Goal: Transaction & Acquisition: Register for event/course

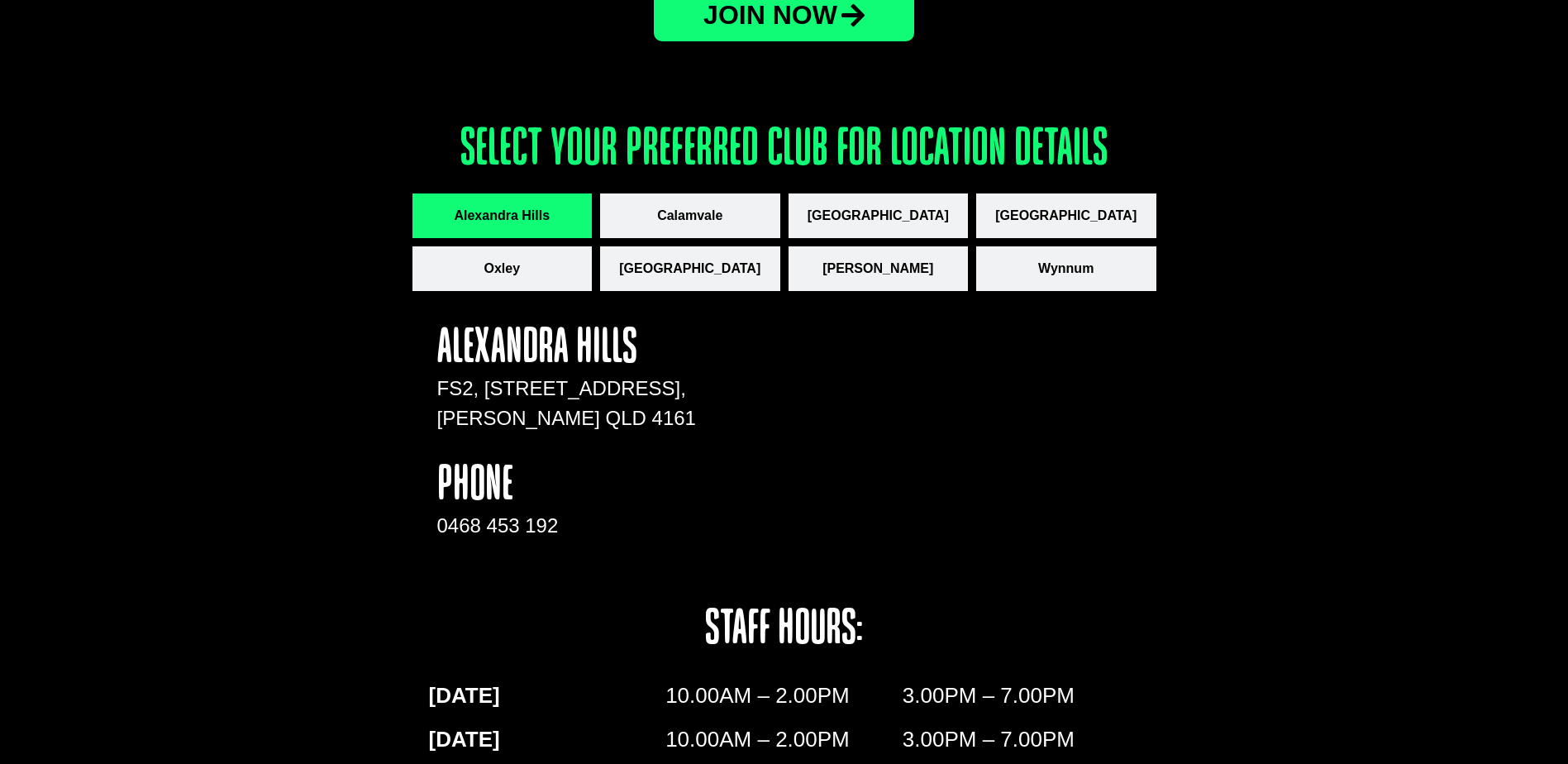
scroll to position [2222, 0]
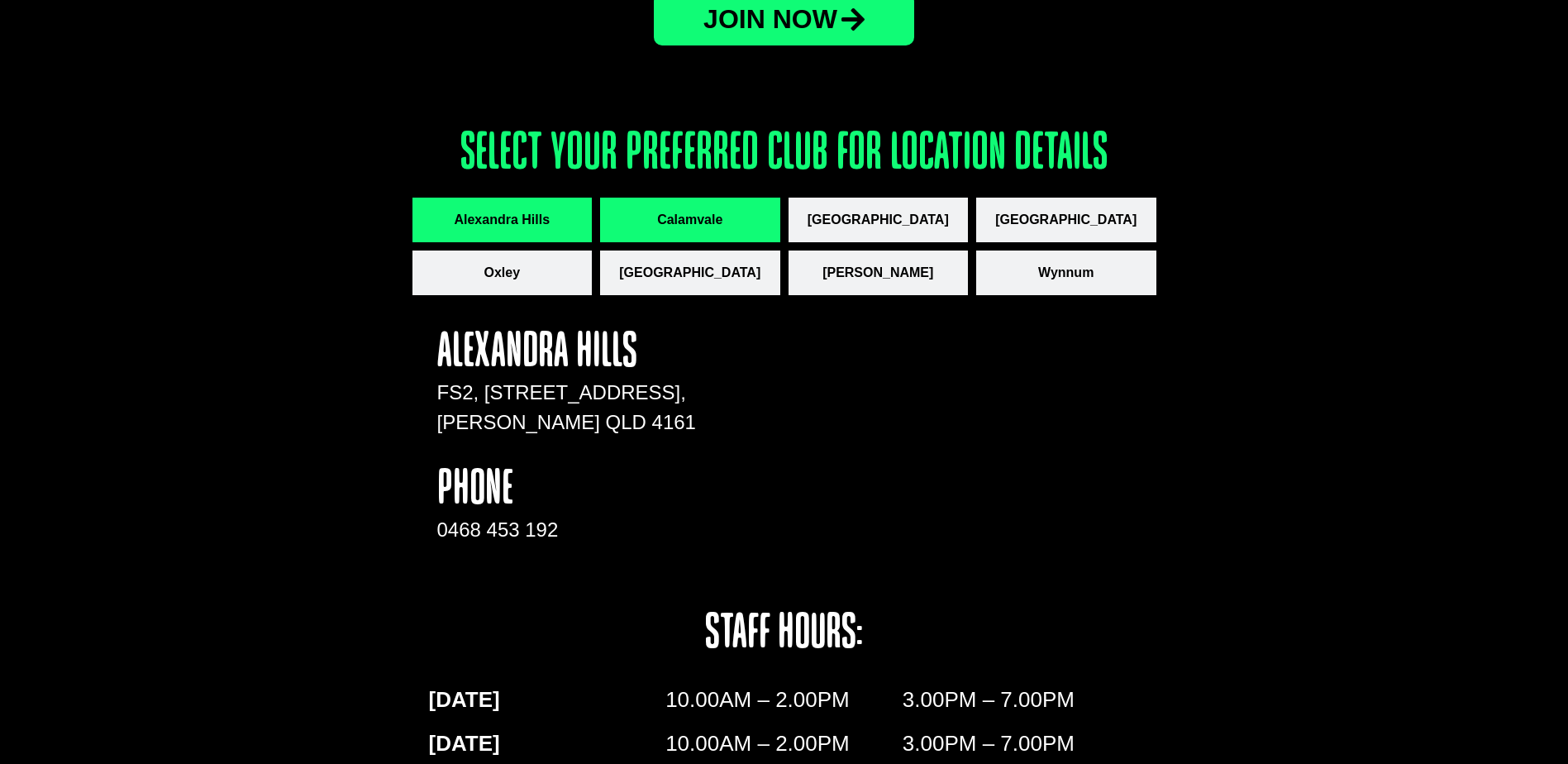
click at [635, 218] on button "Calamvale" at bounding box center [689, 220] width 180 height 45
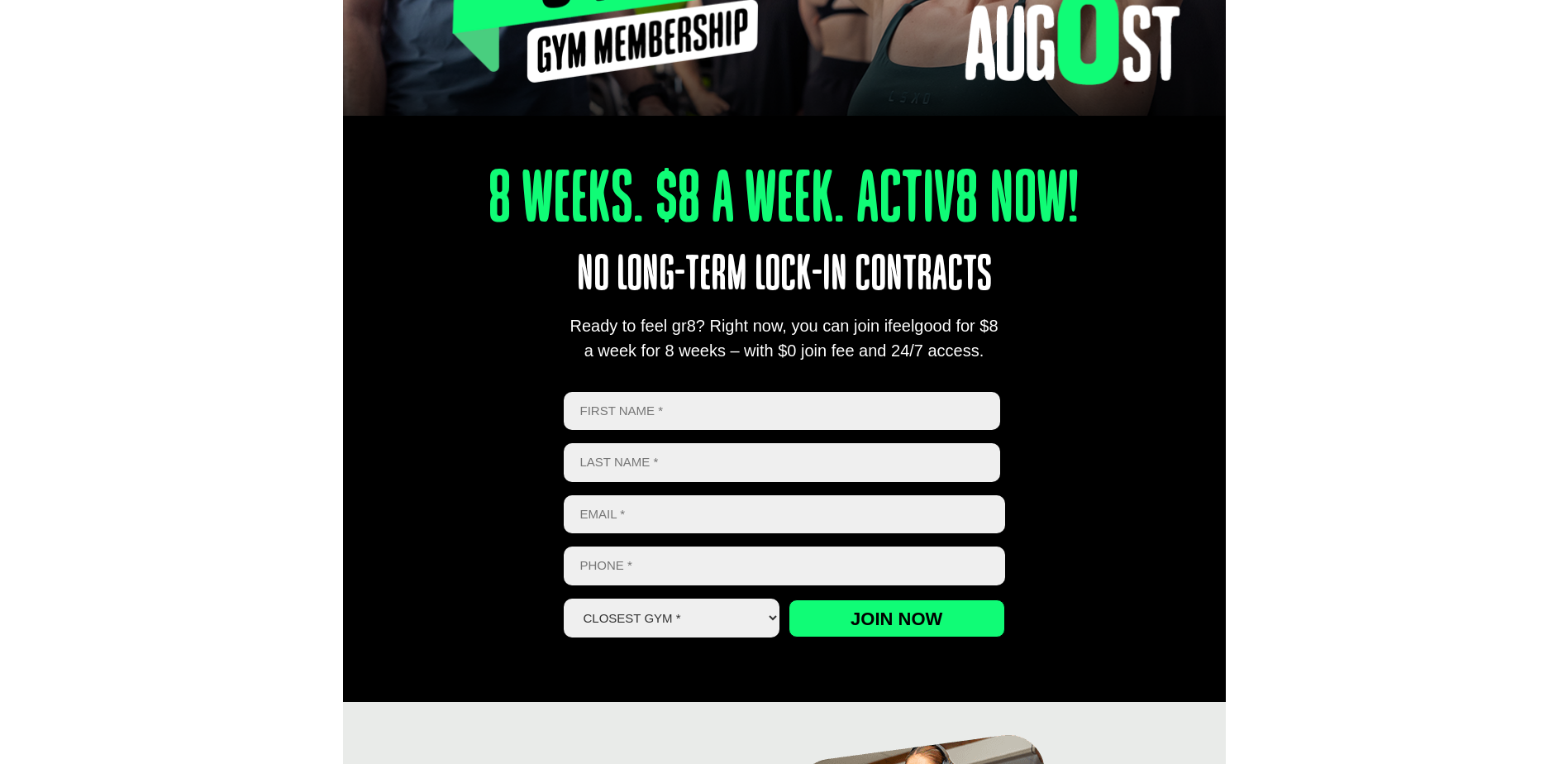
scroll to position [570, 0]
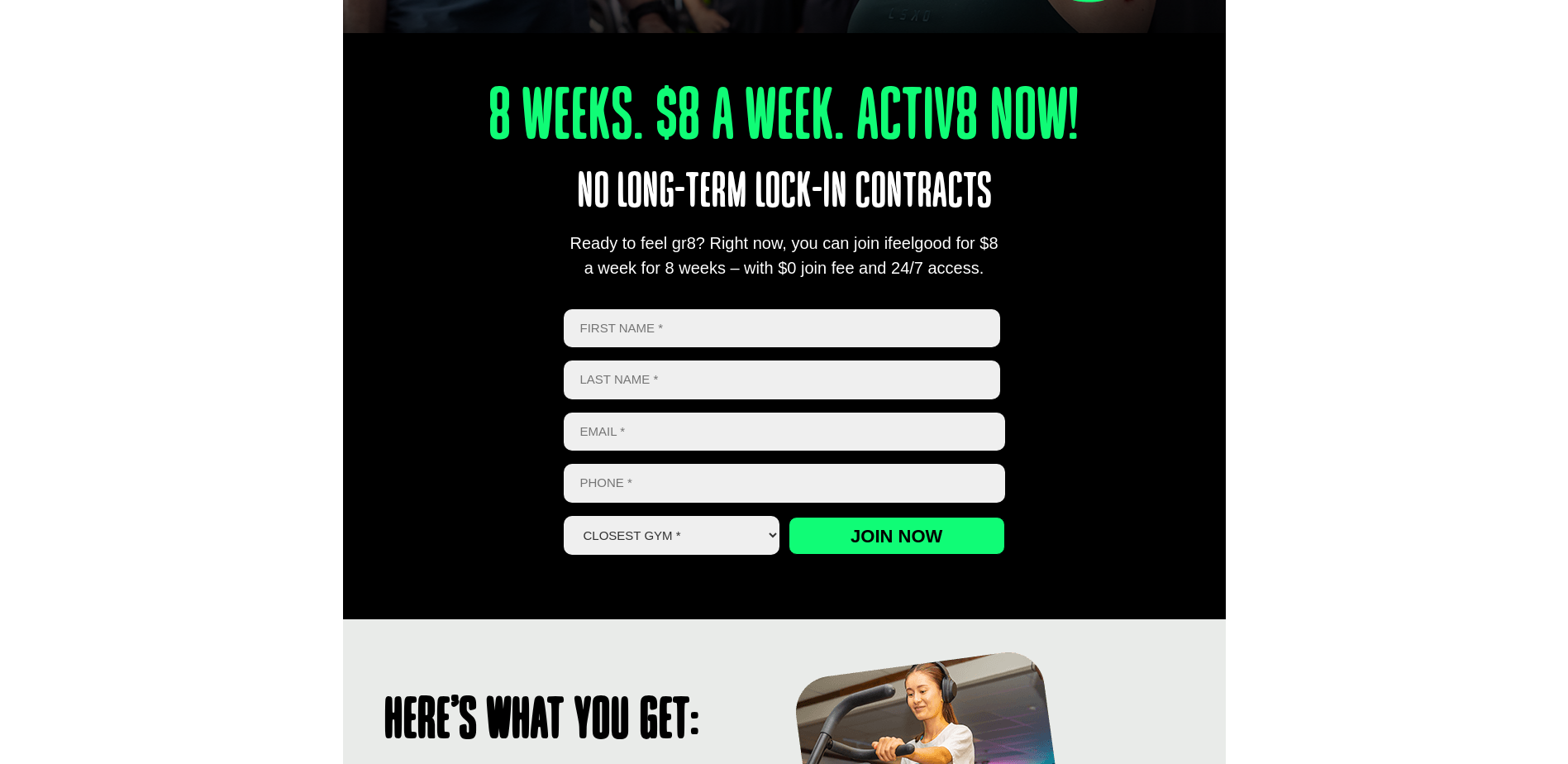
click at [603, 324] on input "First" at bounding box center [781, 328] width 437 height 39
type input "Jacob"
click at [607, 378] on input "Last name" at bounding box center [781, 380] width 437 height 39
type input "Briese"
click at [479, 414] on div "8 Weeks. $8 A Week. Activ8 Now! No long-term lock-in contracts Ready to feel gr…" at bounding box center [784, 300] width 882 height 636
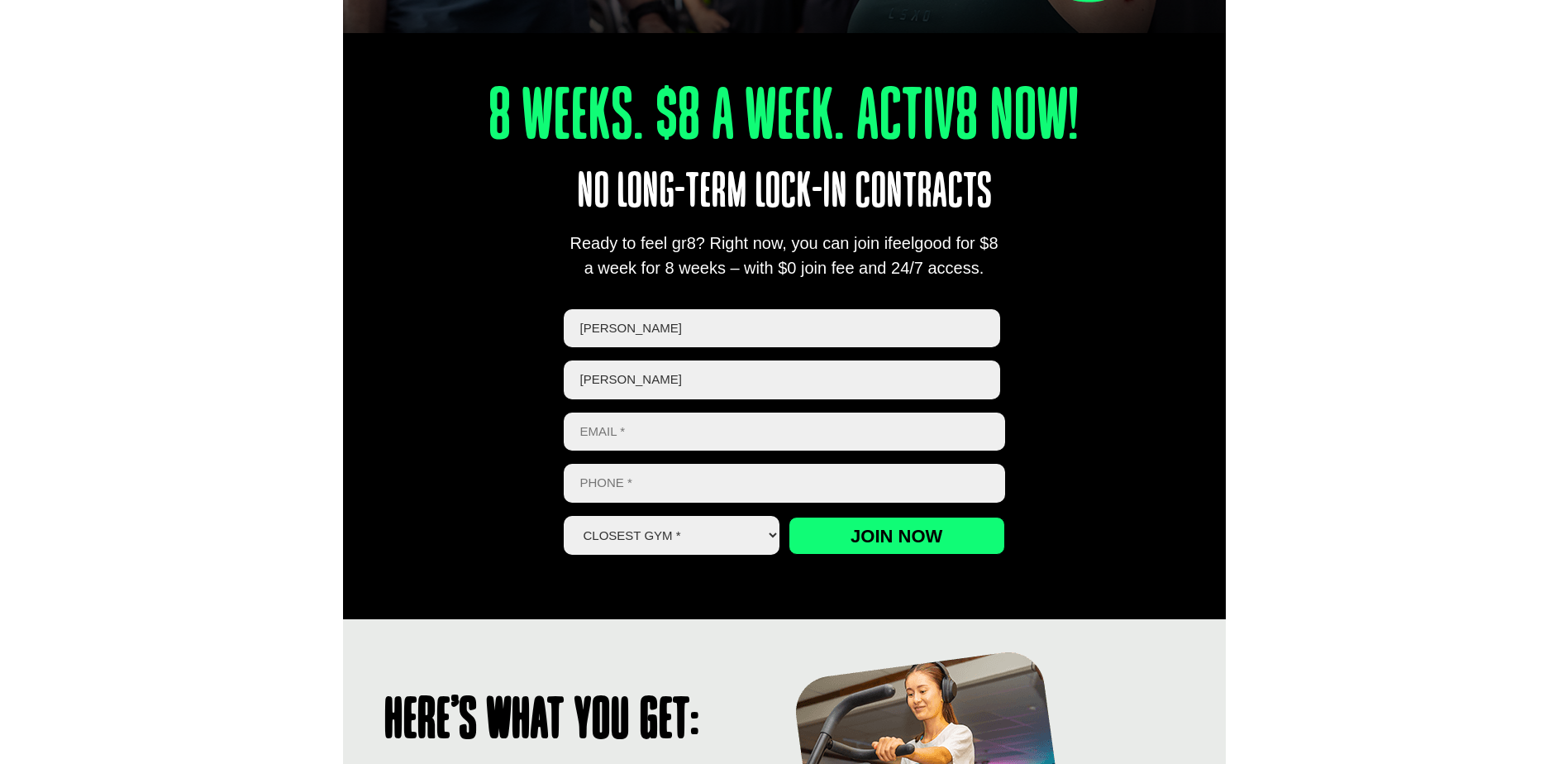
click at [599, 432] on input "Email *" at bounding box center [784, 431] width 442 height 39
type input "geoffandamanda@outlook.com"
type input "0498234641"
click at [716, 536] on select "Closest Gym * Alexandra Hills Calamvale Coopers Plains Middle Park Oxley Park R…" at bounding box center [671, 535] width 216 height 39
select select "Calamvale"
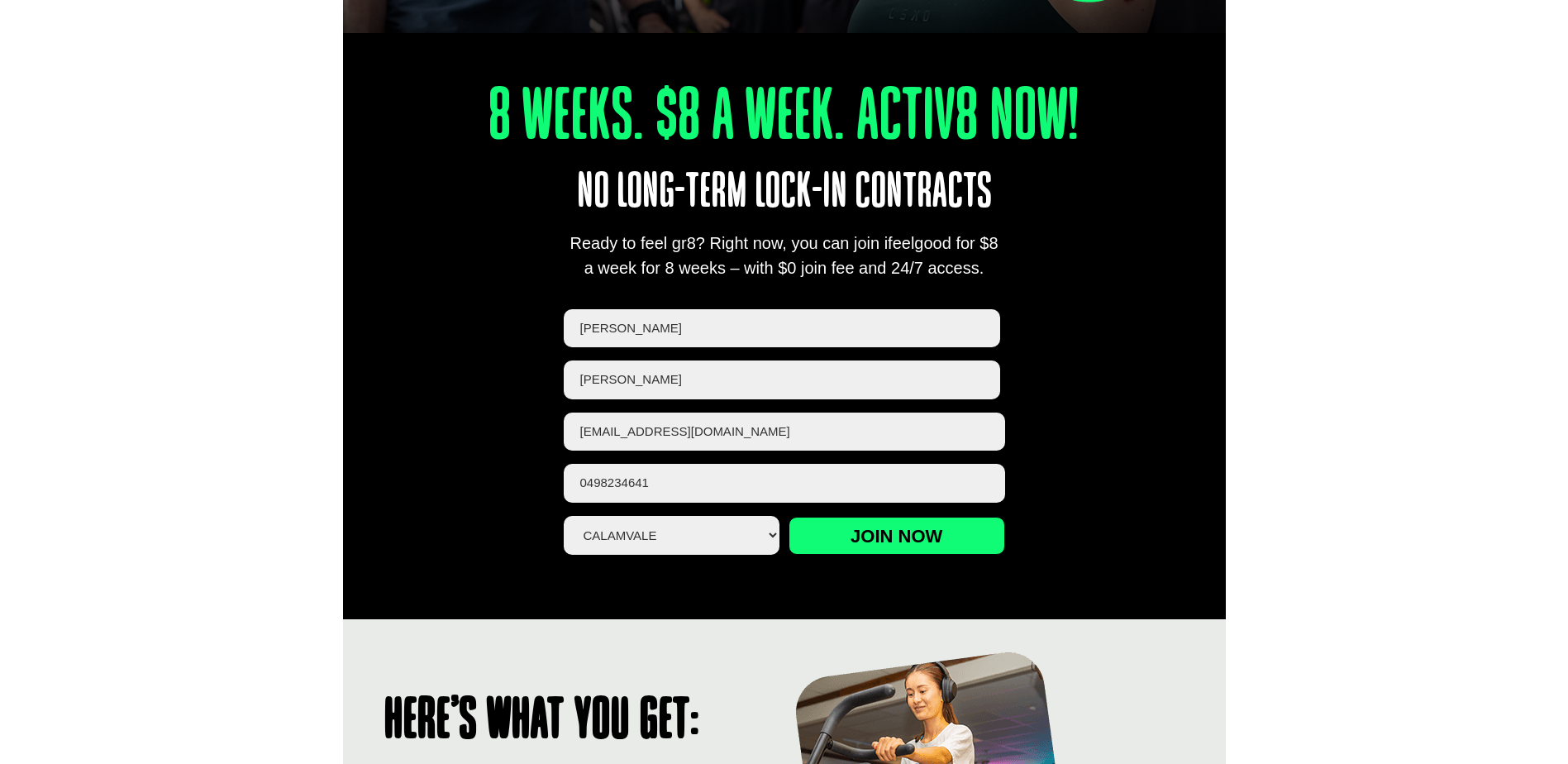
click at [563, 515] on select "Closest Gym * Alexandra Hills Calamvale Coopers Plains Middle Park Oxley Park R…" at bounding box center [671, 535] width 216 height 39
click at [850, 536] on input "Join now" at bounding box center [897, 535] width 216 height 38
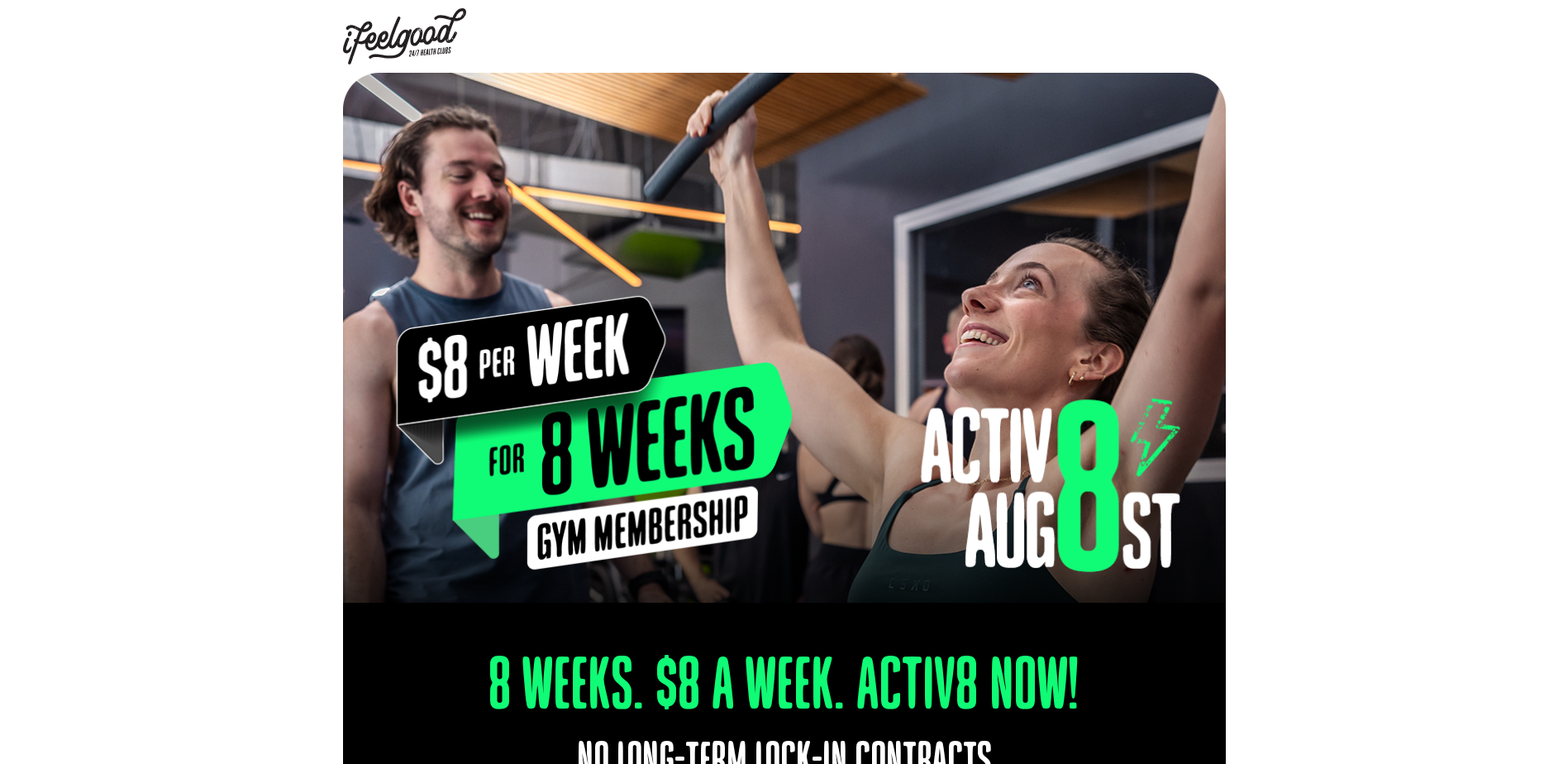
select select "Calamvale"
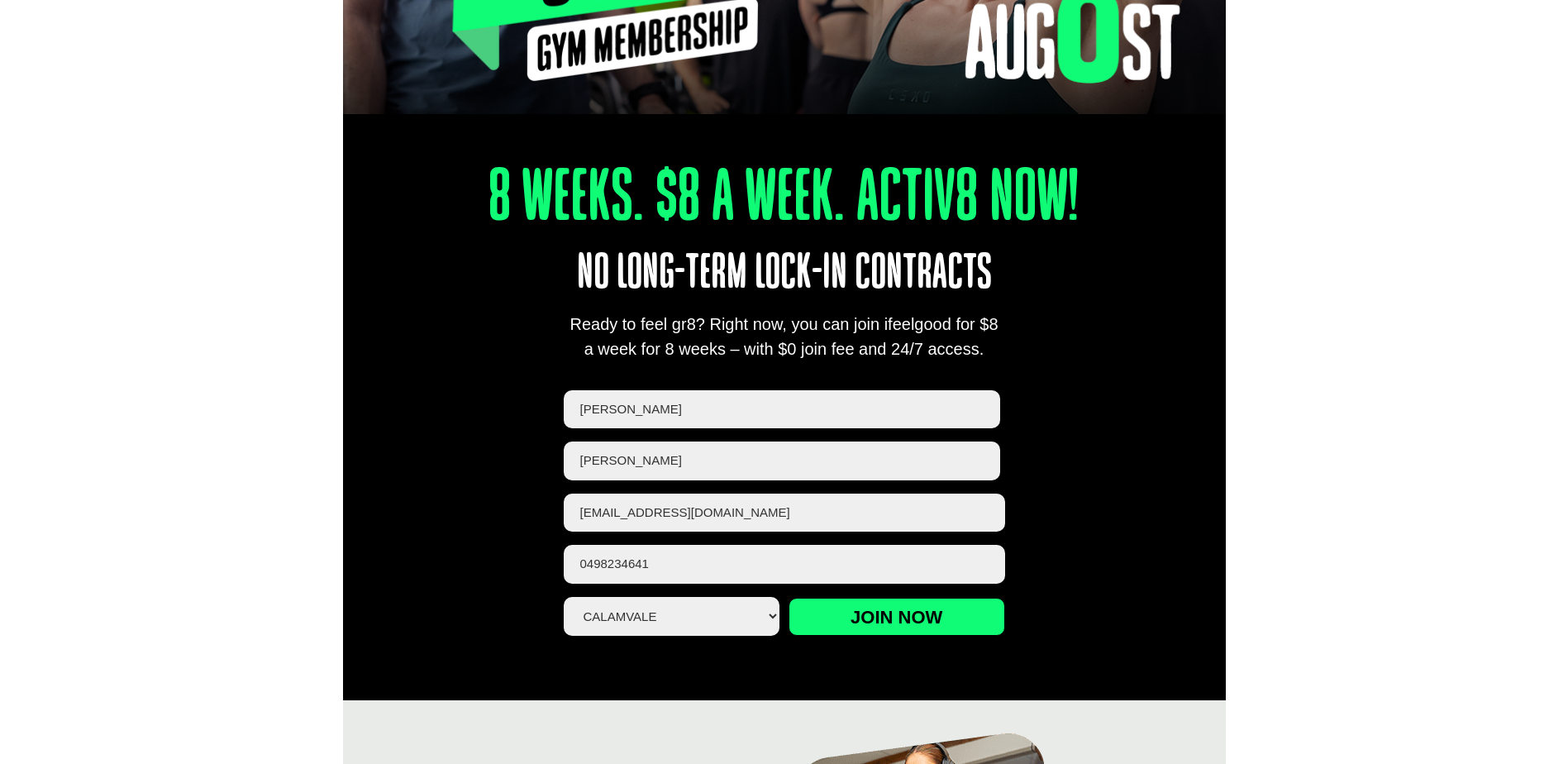
scroll to position [487, 0]
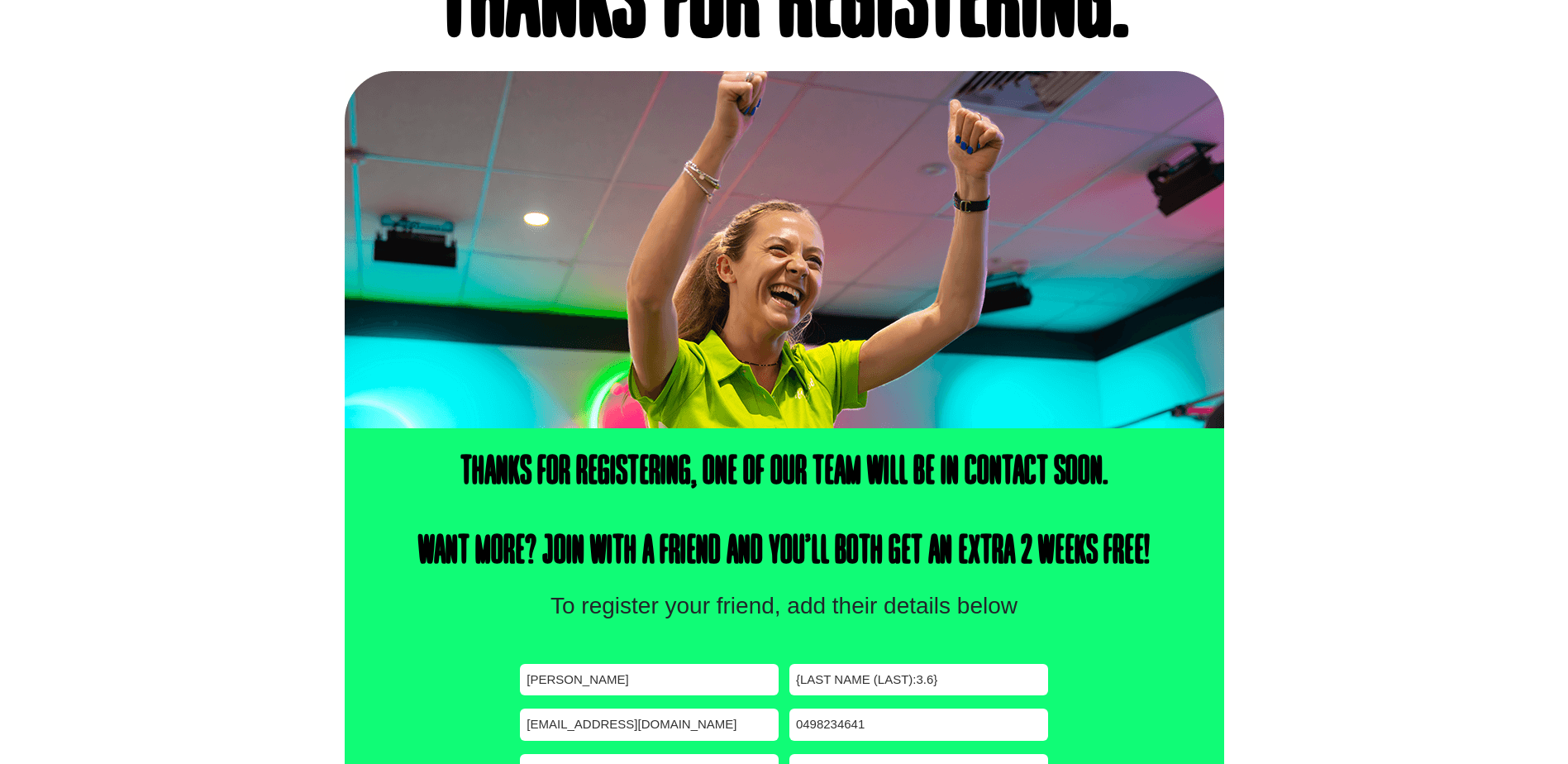
scroll to position [330, 0]
